Goal: Information Seeking & Learning: Learn about a topic

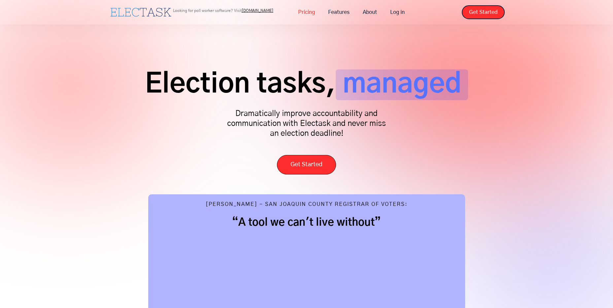
click at [312, 12] on link "Pricing" at bounding box center [306, 12] width 30 height 14
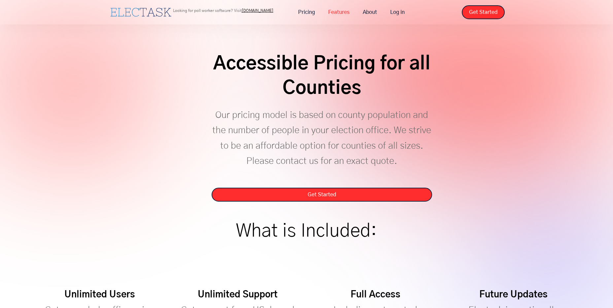
click at [342, 15] on link "Features" at bounding box center [338, 12] width 35 height 14
